Goal: Navigation & Orientation: Understand site structure

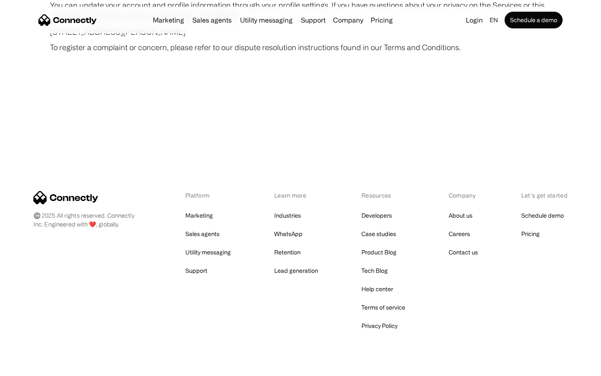
scroll to position [4858, 0]
